Goal: Information Seeking & Learning: Learn about a topic

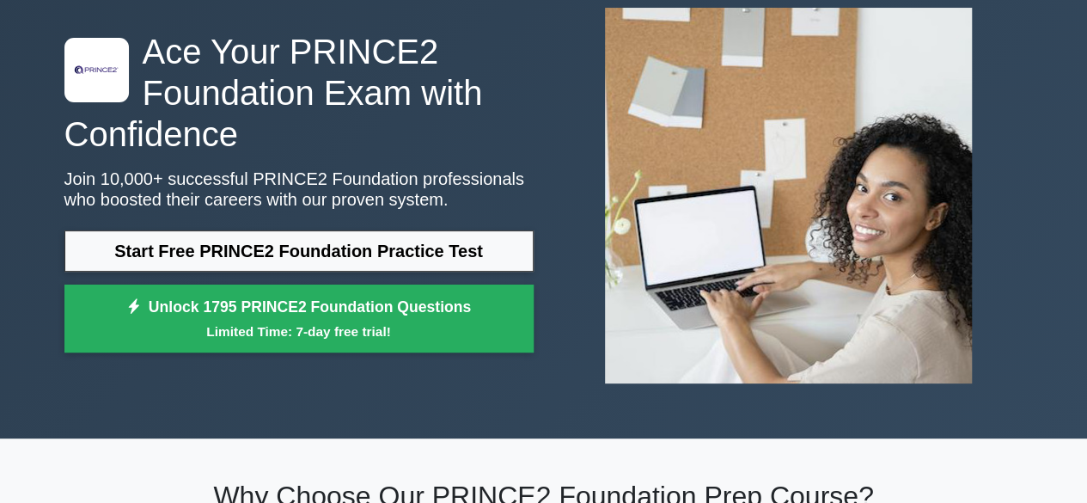
scroll to position [101, 0]
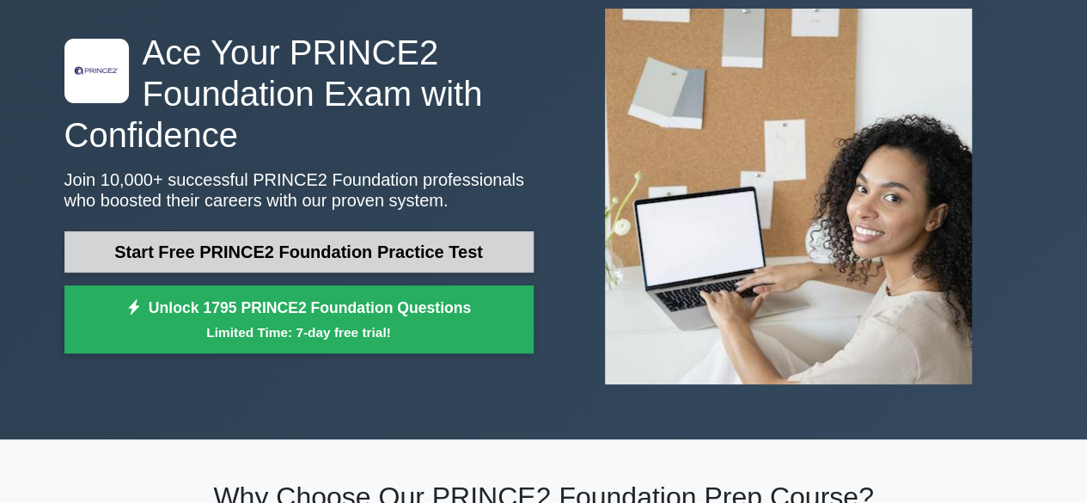
click at [392, 250] on link "Start Free PRINCE2 Foundation Practice Test" at bounding box center [298, 251] width 469 height 41
